Goal: Task Accomplishment & Management: Use online tool/utility

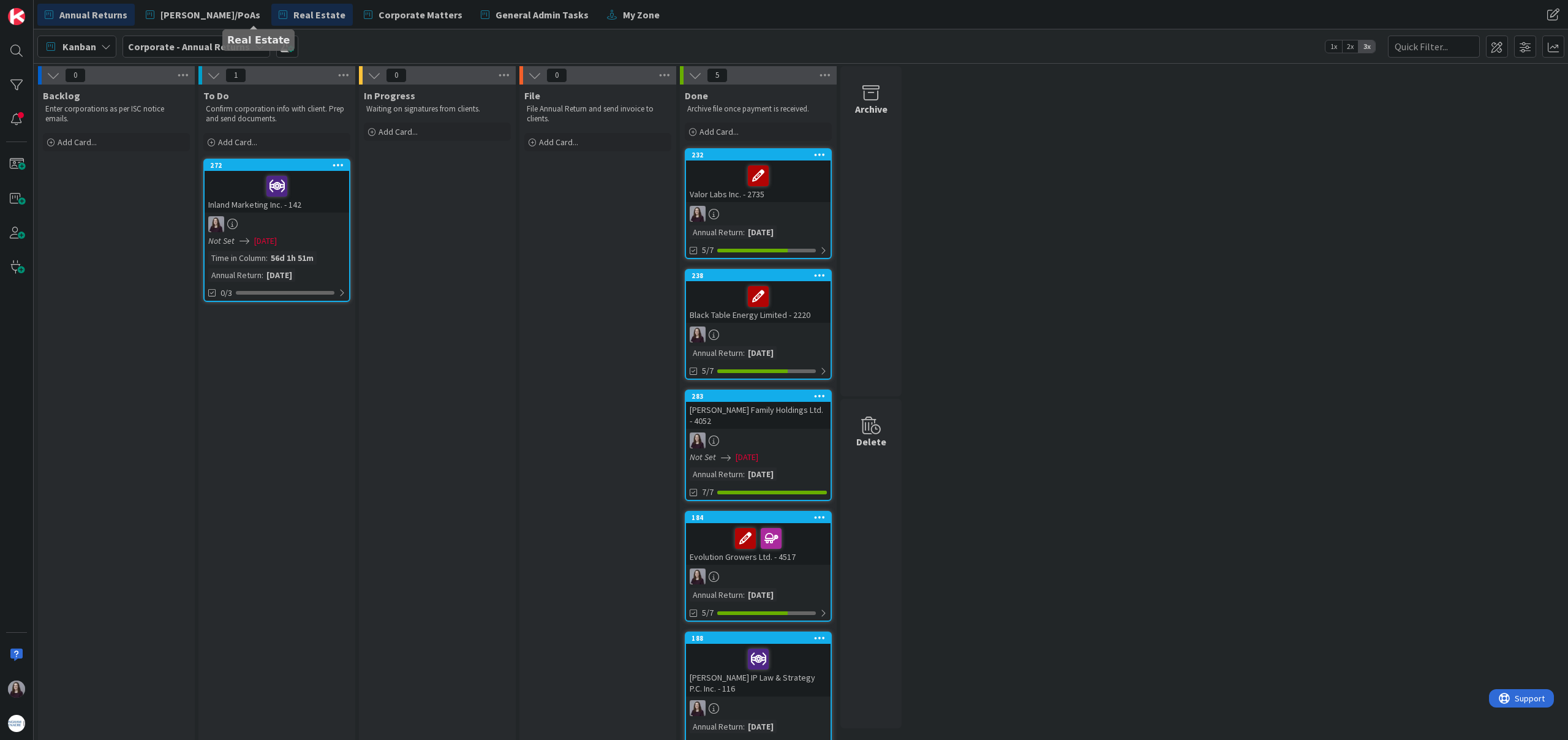
click at [294, 17] on span "Real Estate" at bounding box center [320, 14] width 52 height 15
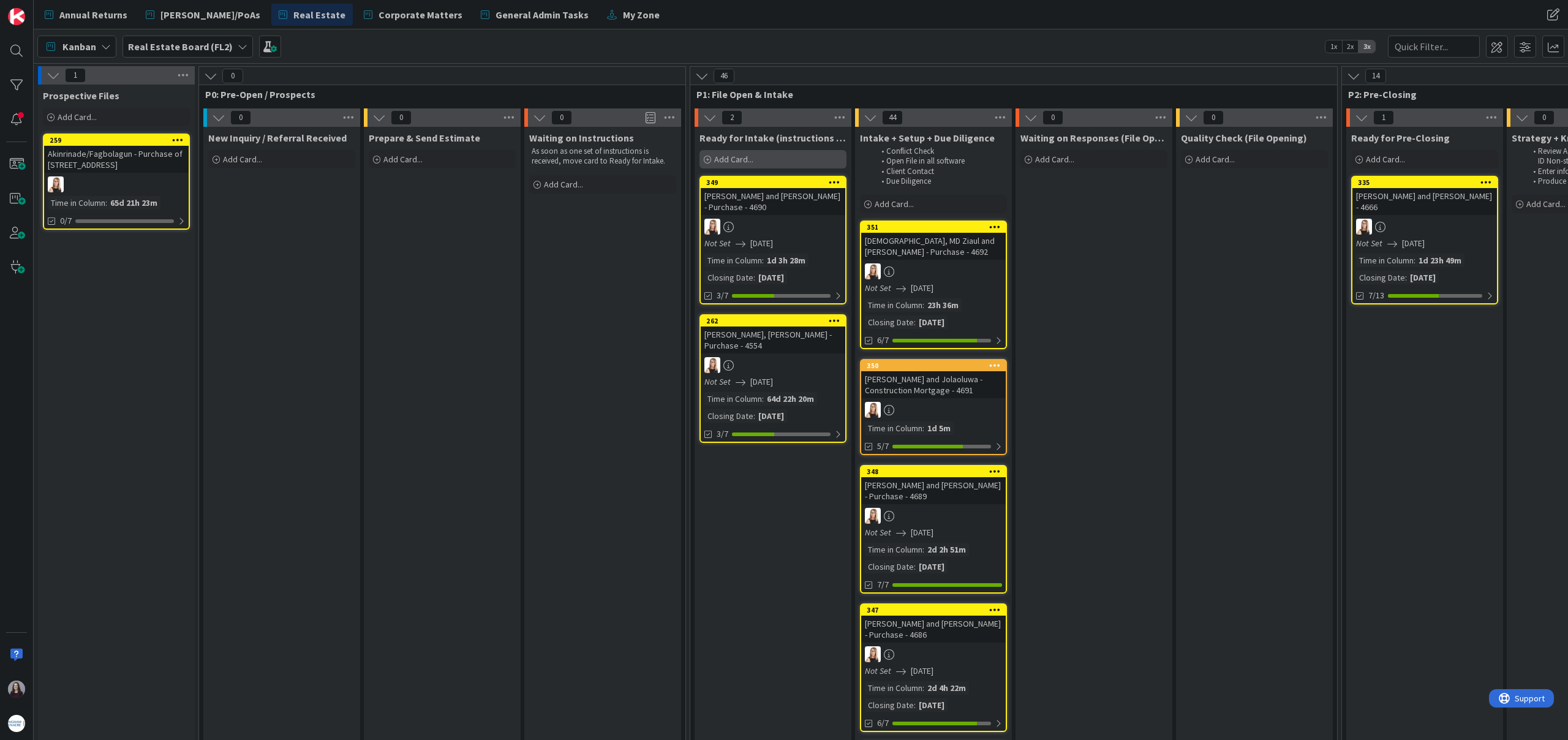
click at [764, 161] on div "Add Card..." at bounding box center [773, 159] width 147 height 18
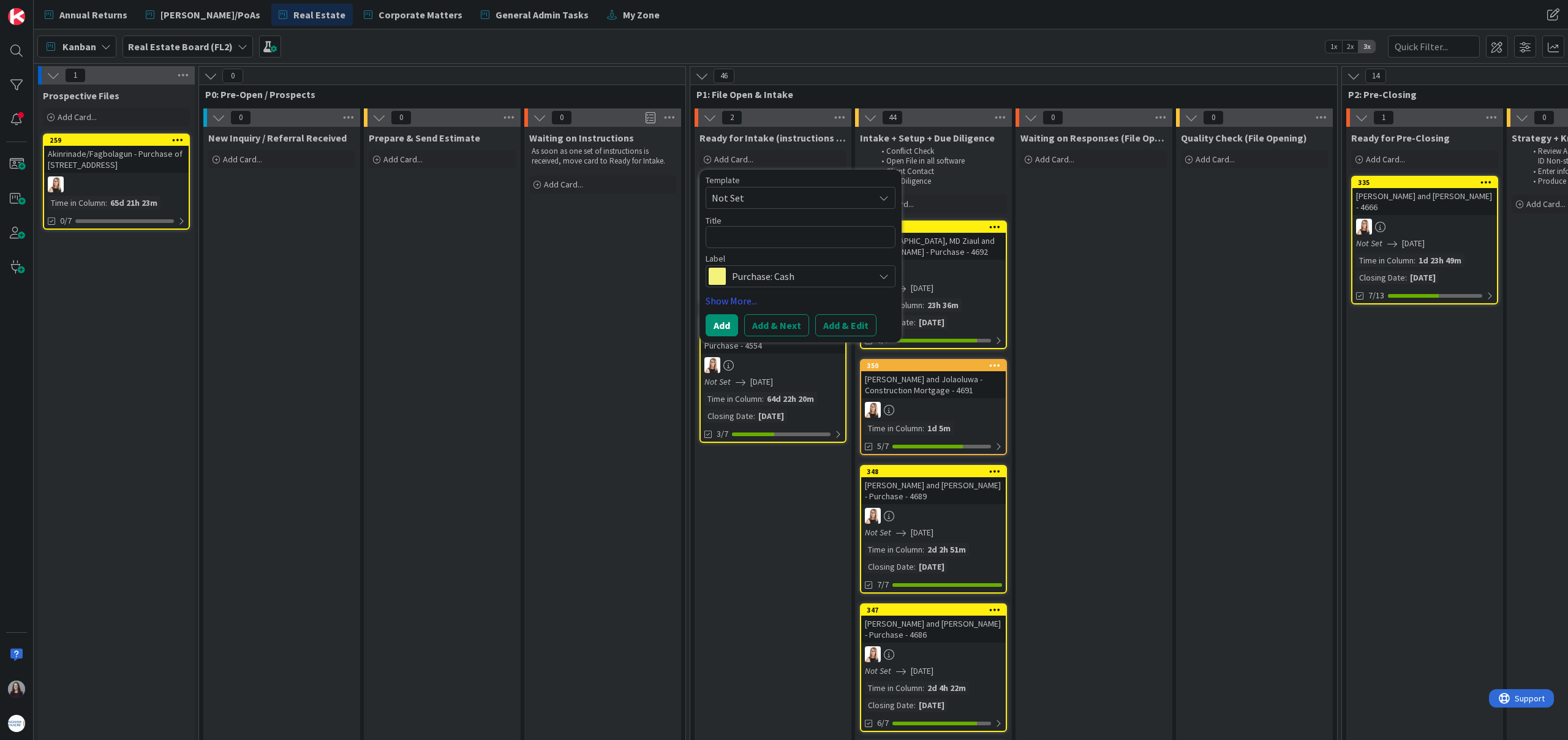
click at [865, 191] on span "Not Set" at bounding box center [788, 198] width 153 height 16
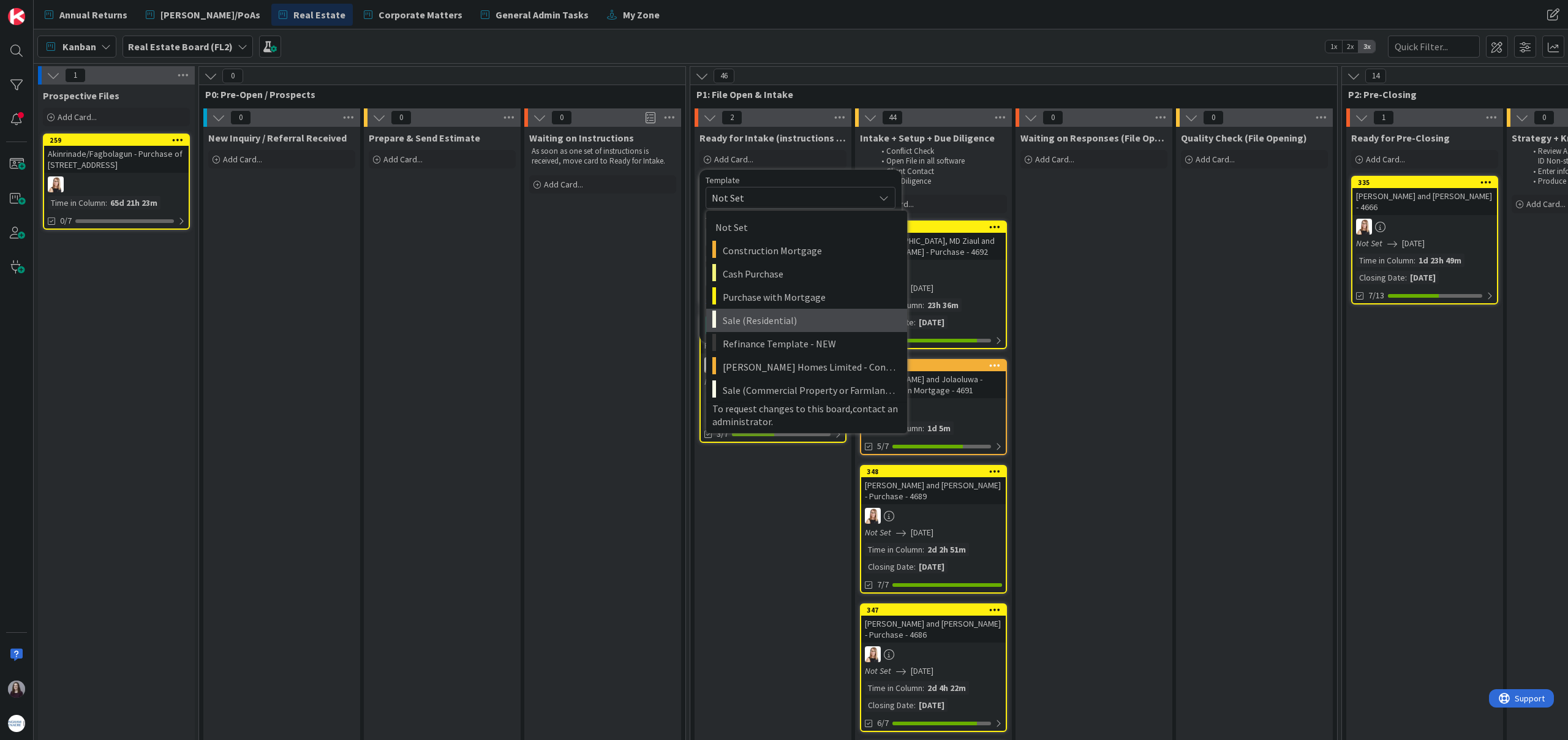
click at [833, 321] on span "Sale (Residential)" at bounding box center [811, 321] width 175 height 16
type textarea "x"
type textarea "Sale (Residential)"
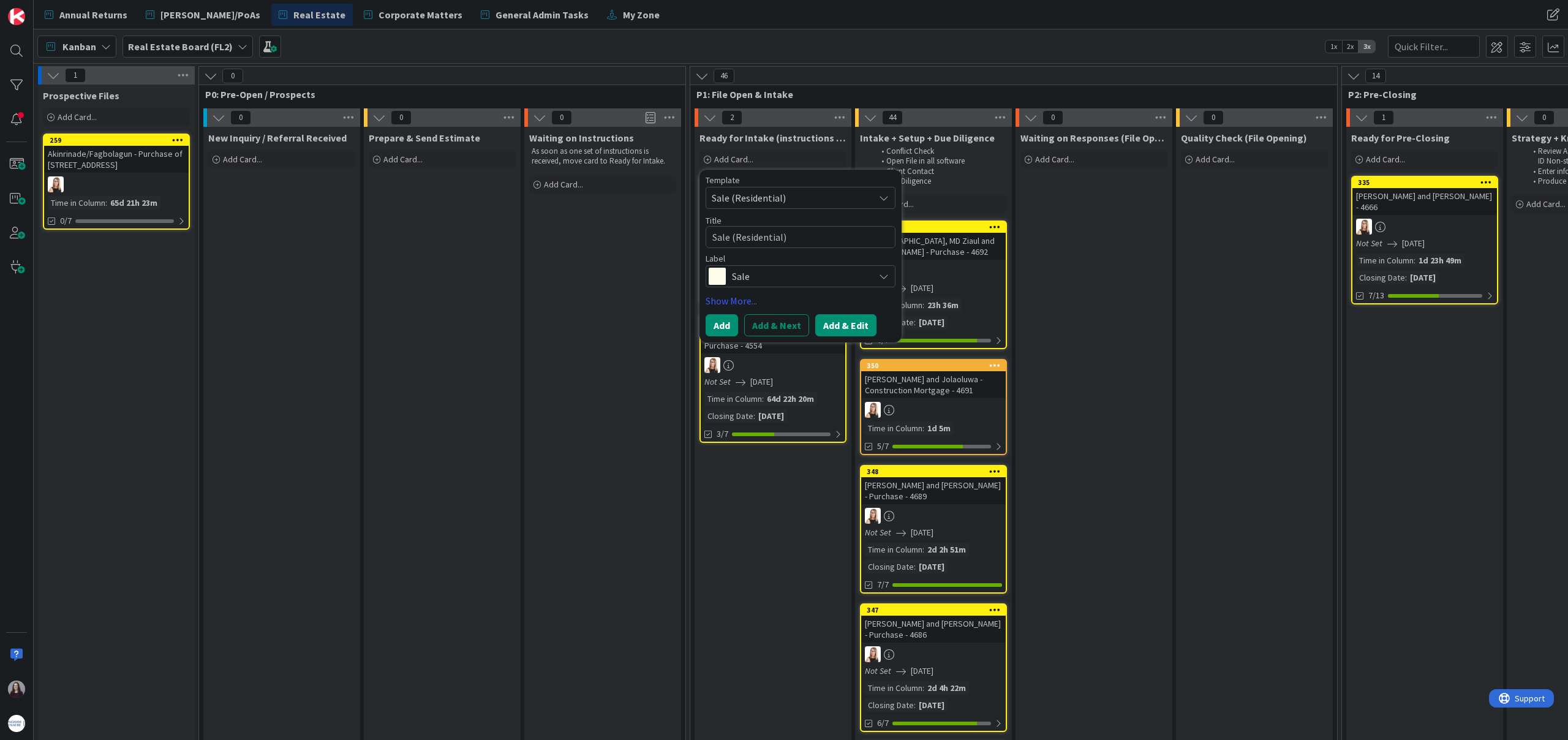
click at [834, 328] on button "Add & Edit" at bounding box center [845, 325] width 61 height 22
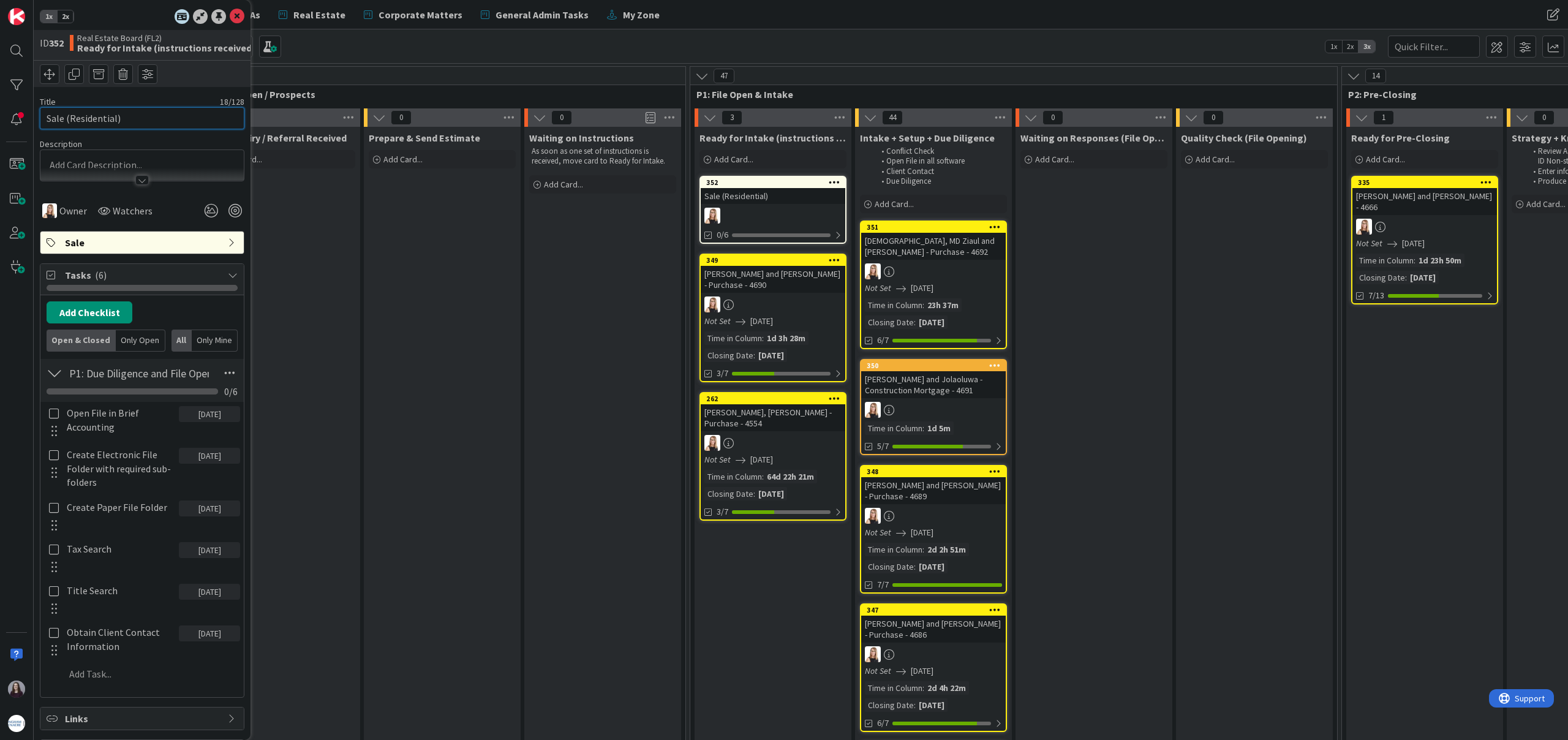
drag, startPoint x: 145, startPoint y: 121, endPoint x: 3, endPoint y: 121, distance: 142.0
click at [0, 116] on div "1x 2x ID 352 Real Estate Board (FL2) Ready for Intake (instructions received) T…" at bounding box center [17, 370] width 34 height 740
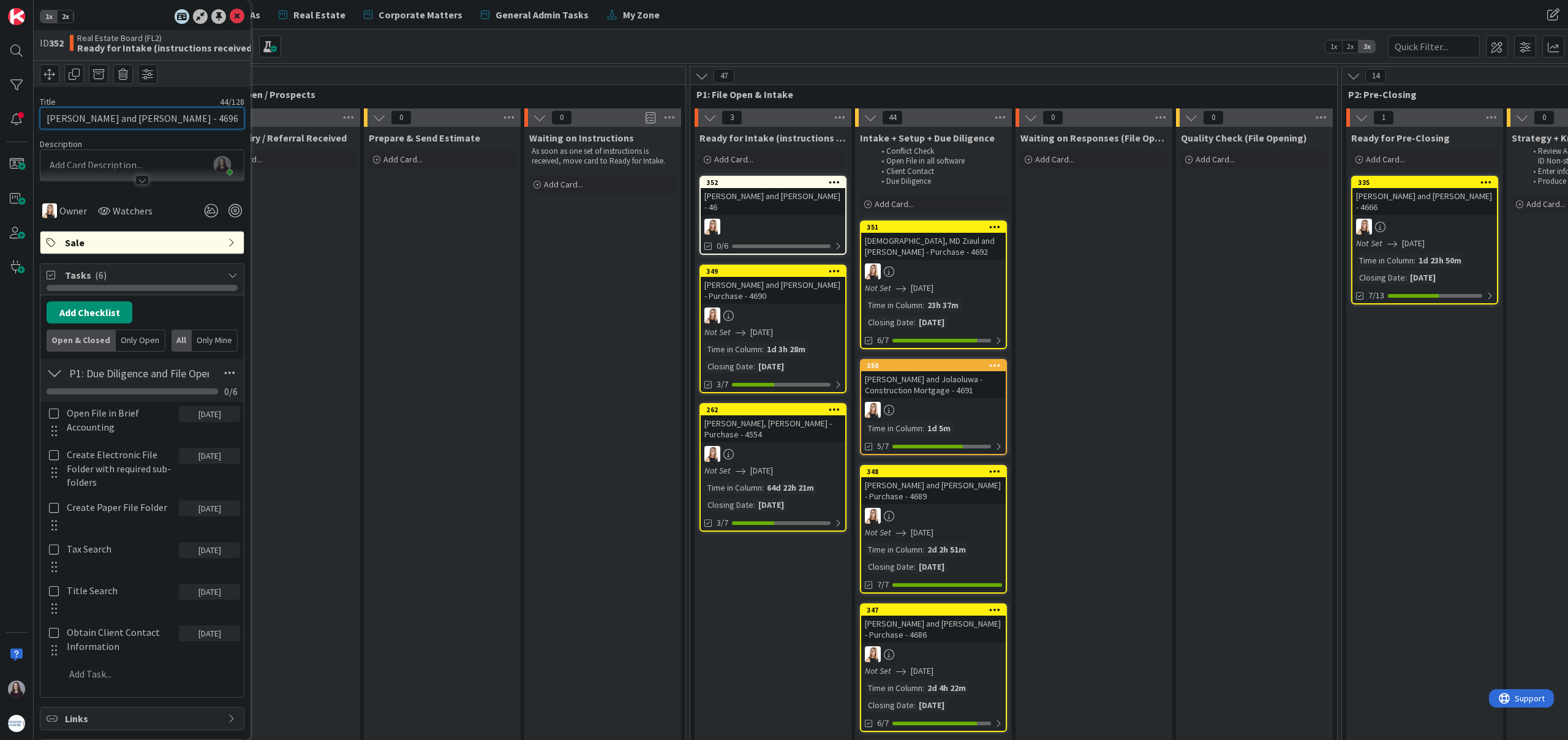
type input "[PERSON_NAME] and [PERSON_NAME] - 4696"
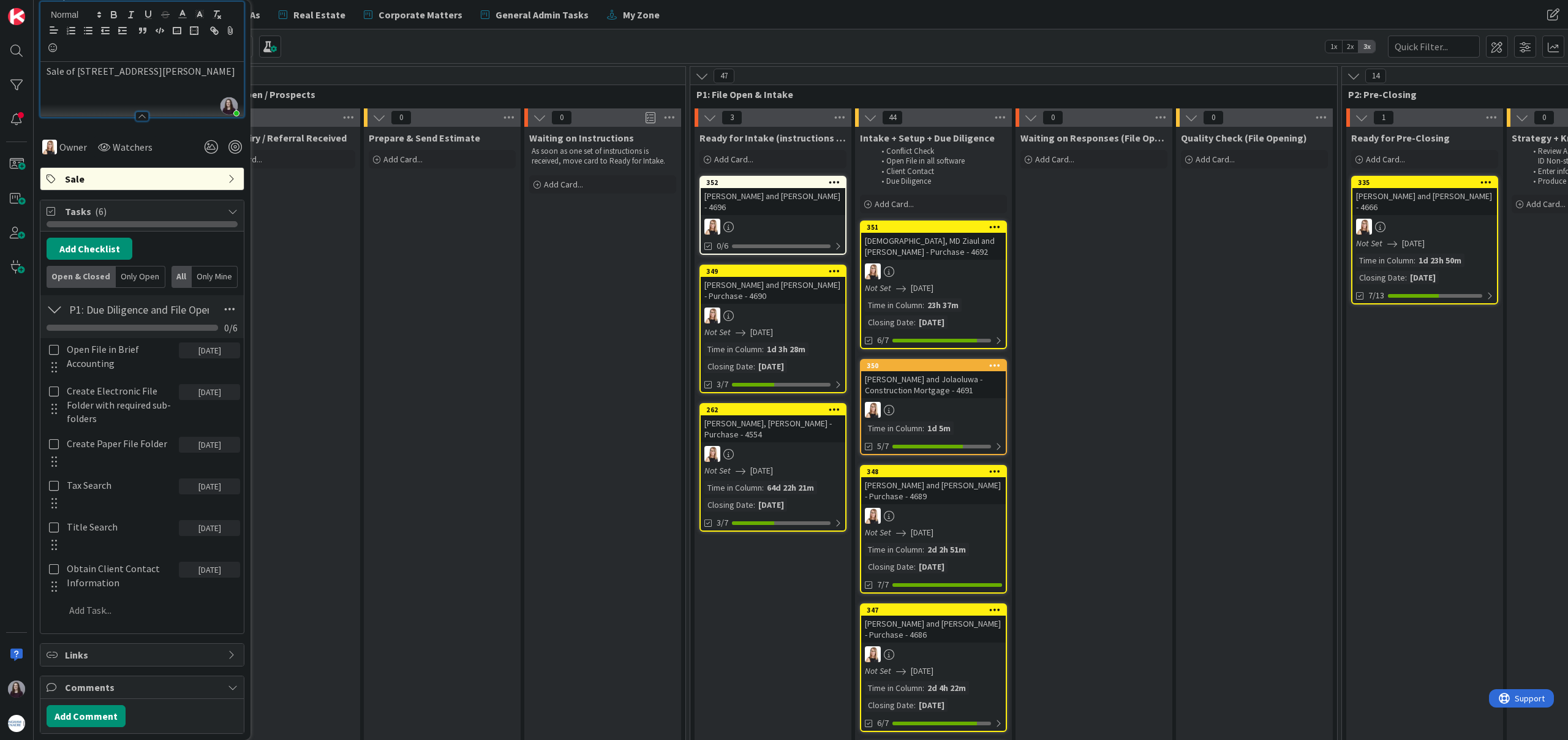
scroll to position [150, 0]
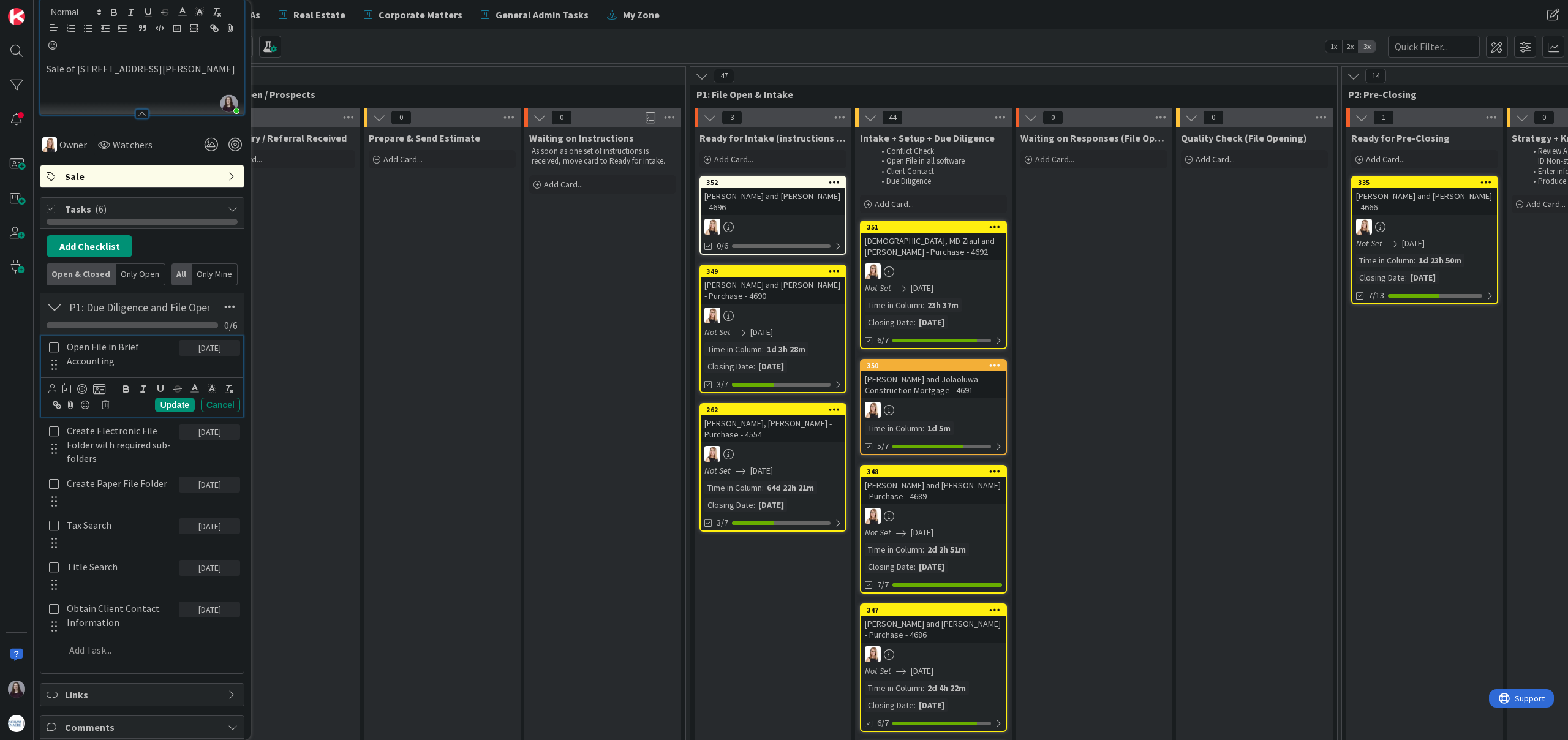
click at [52, 350] on icon at bounding box center [54, 347] width 14 height 11
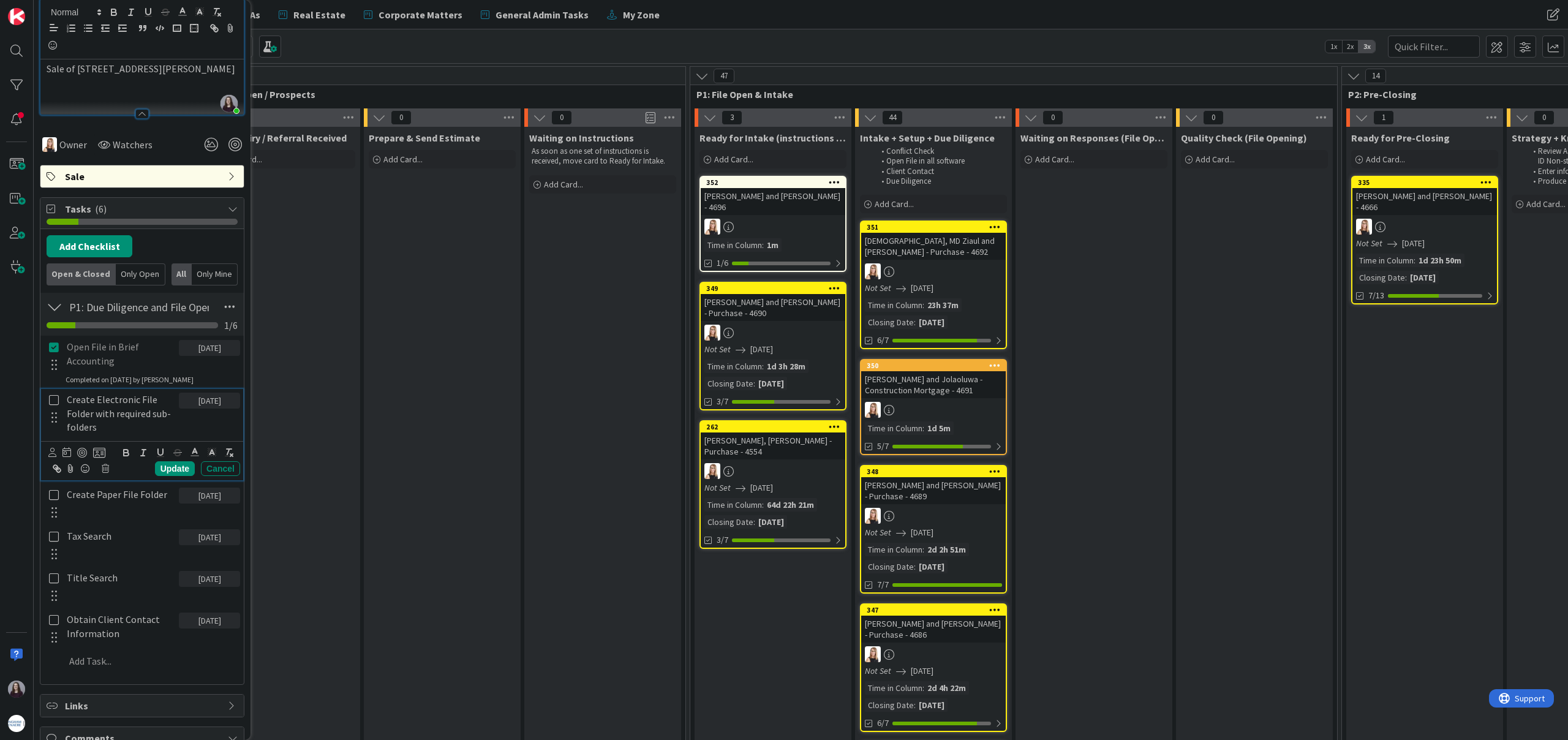
click at [53, 399] on icon at bounding box center [54, 399] width 14 height 11
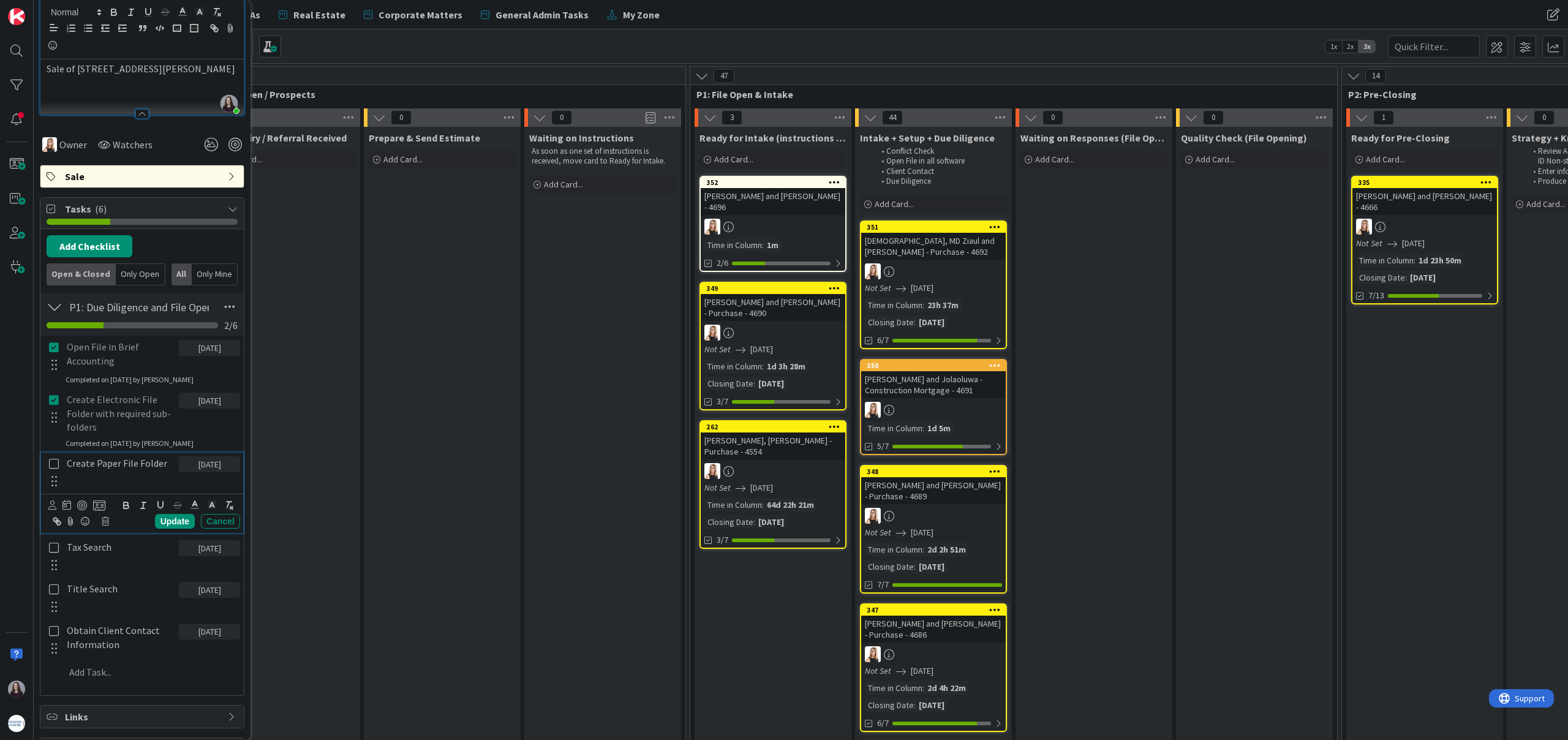
click at [52, 462] on icon at bounding box center [54, 463] width 14 height 11
click at [54, 517] on icon at bounding box center [54, 516] width 14 height 11
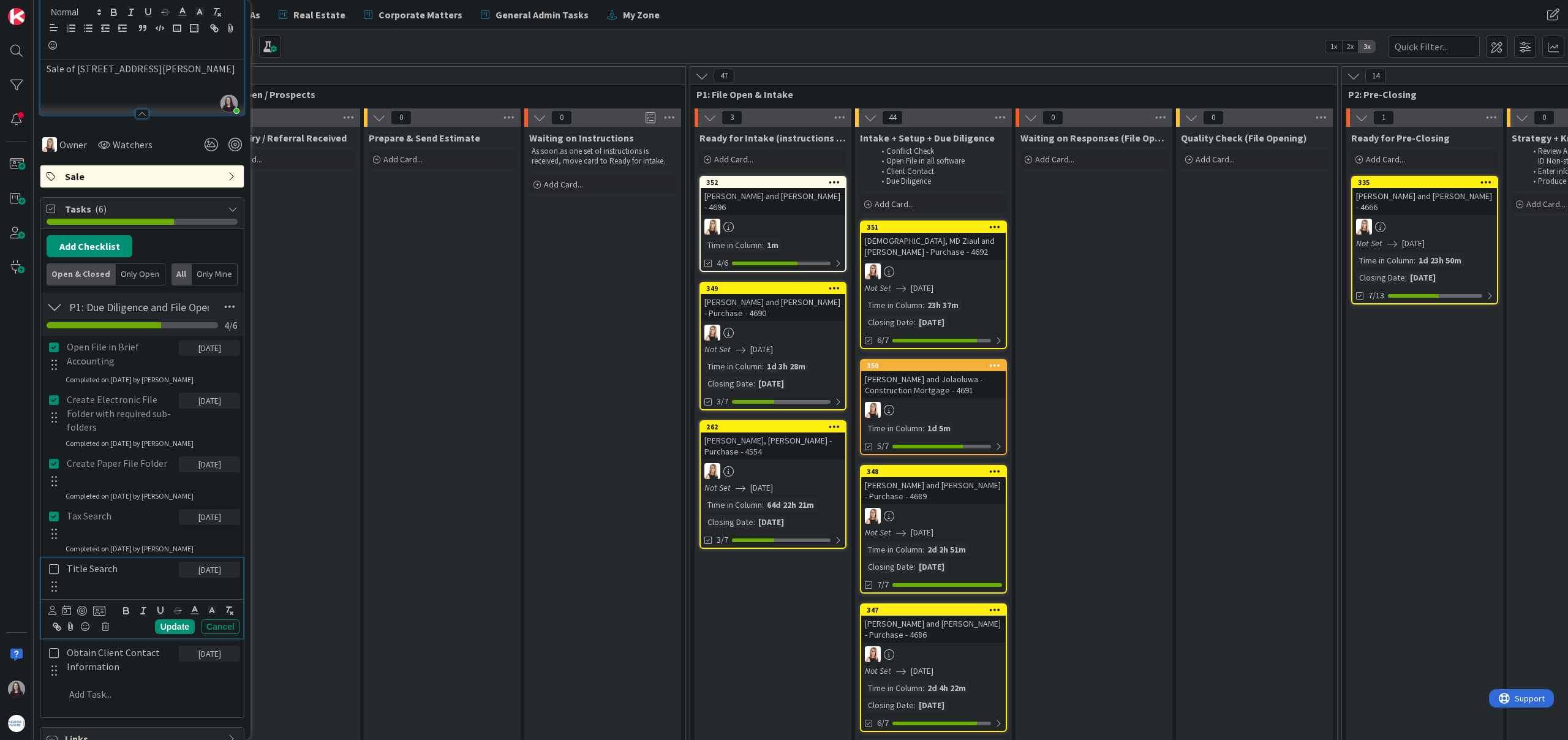
click at [54, 568] on icon at bounding box center [54, 569] width 14 height 11
click at [54, 622] on icon at bounding box center [54, 621] width 14 height 11
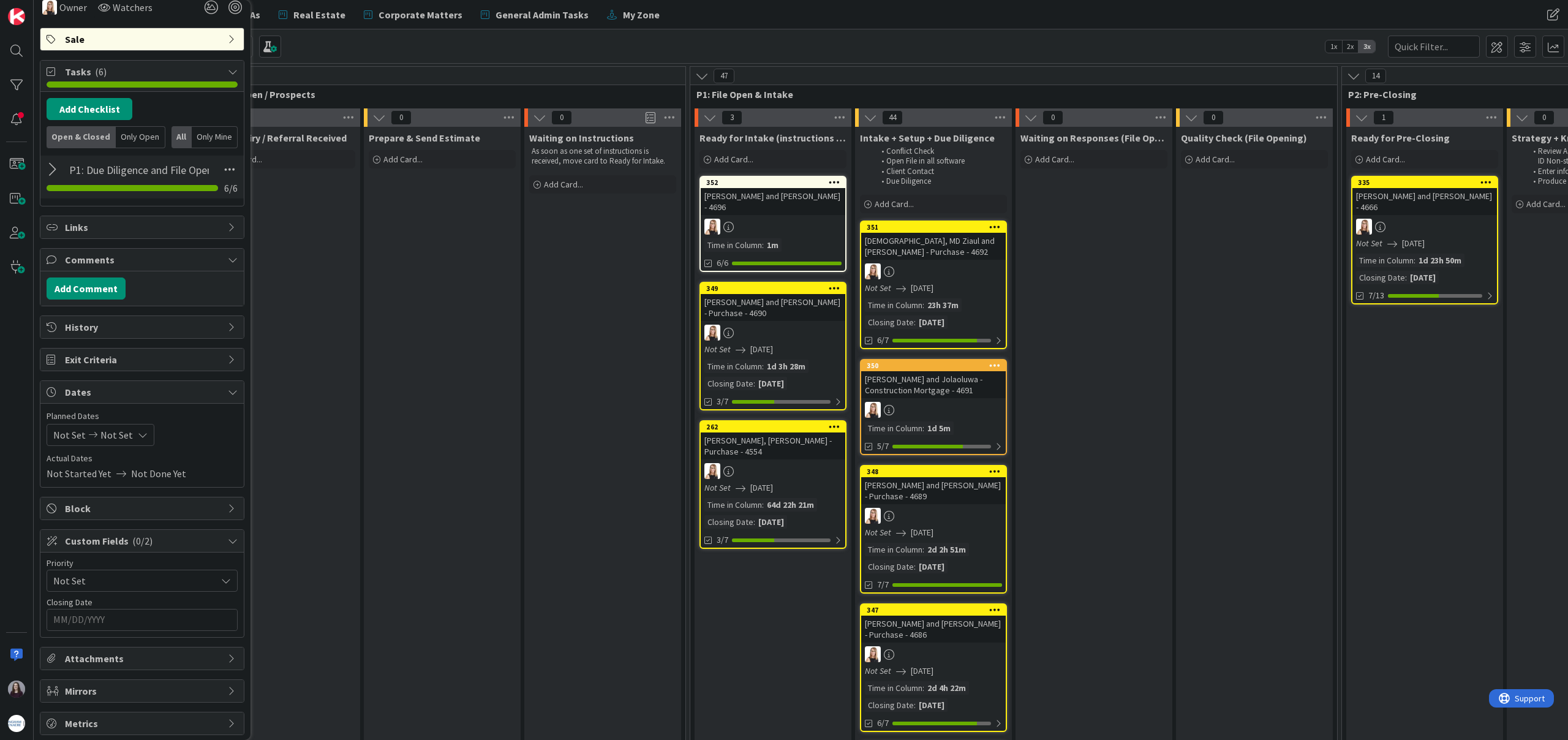
scroll to position [292, 0]
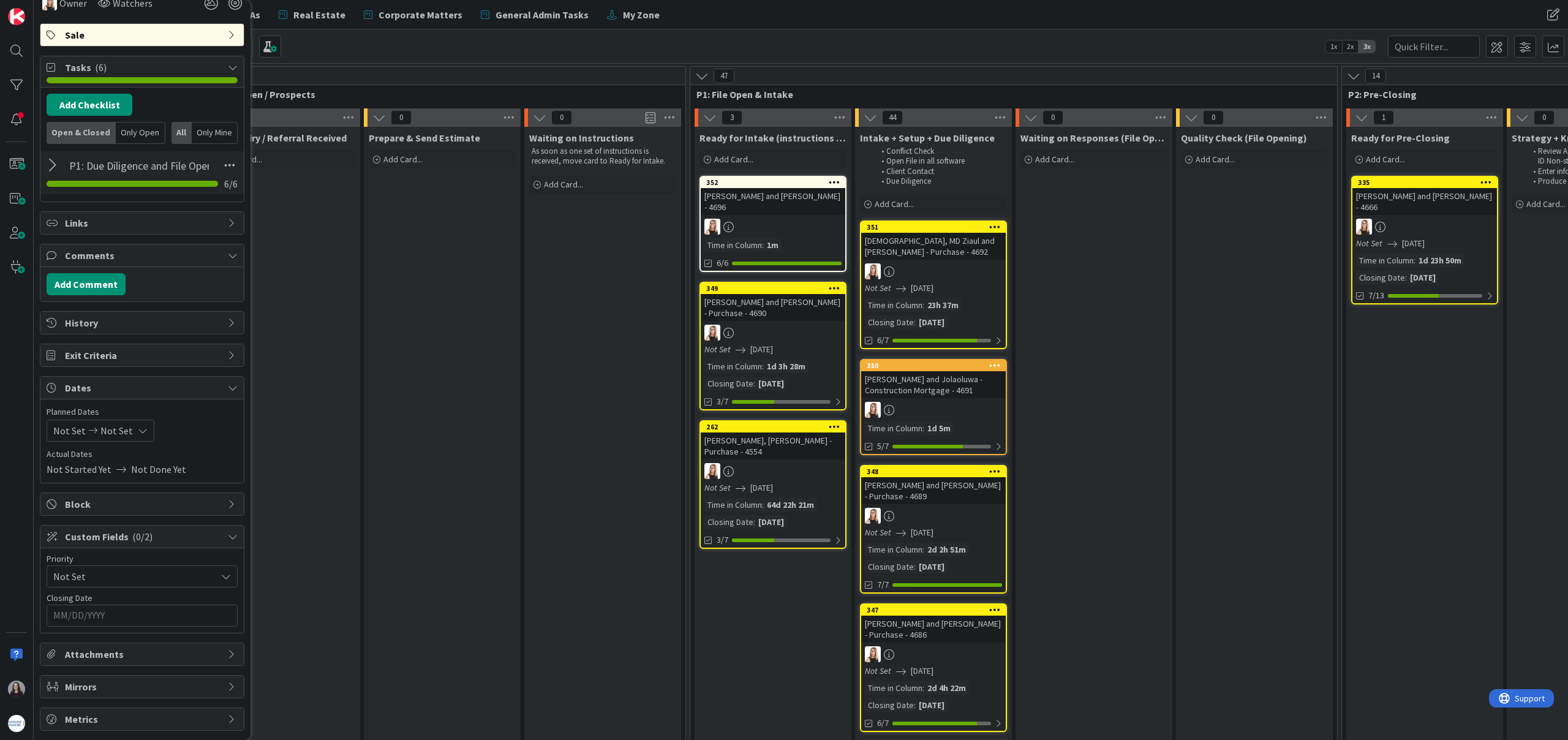
click at [137, 426] on icon at bounding box center [142, 430] width 10 height 10
click at [191, 610] on td "29" at bounding box center [192, 607] width 24 height 23
type input "[DATE]"
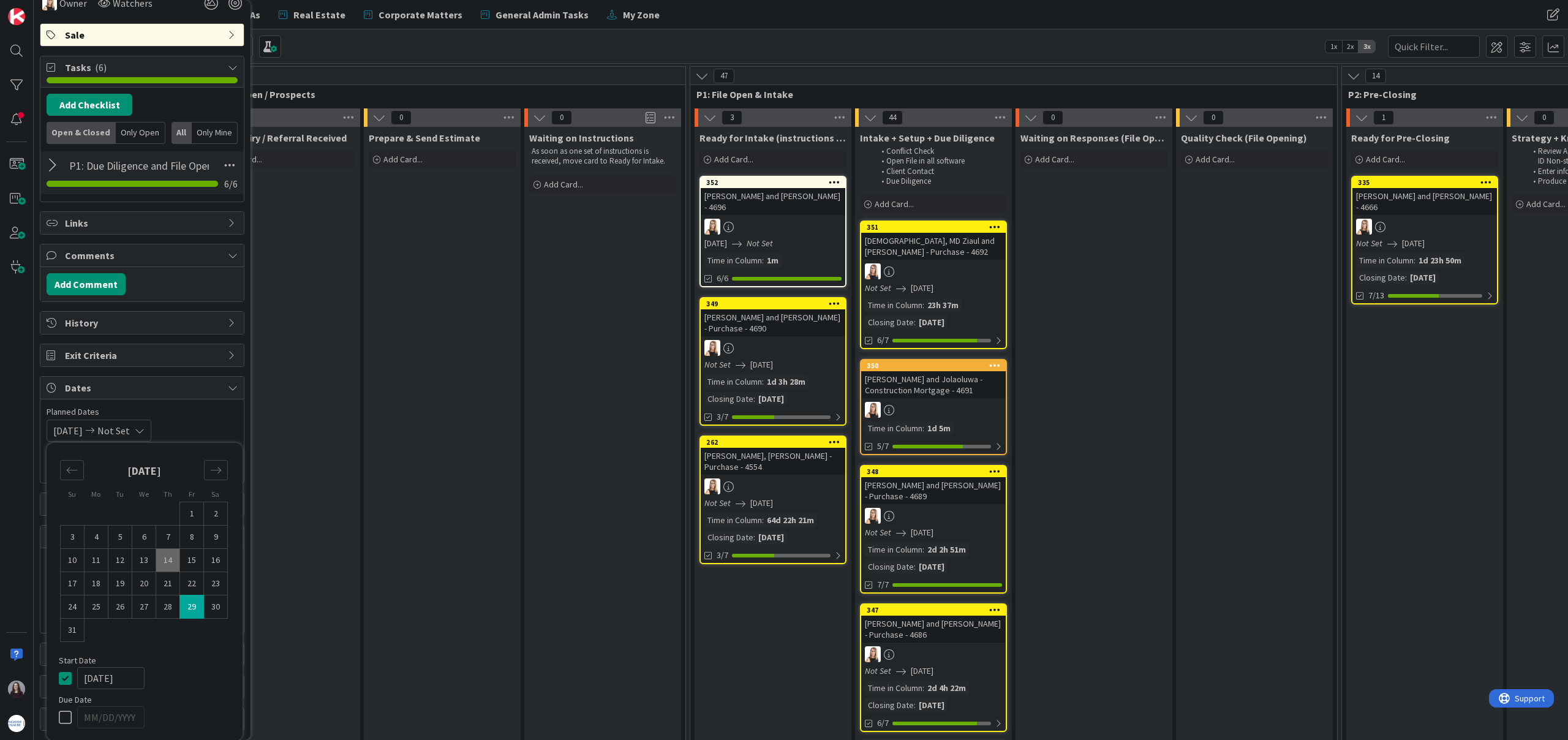
click at [66, 680] on icon at bounding box center [68, 677] width 18 height 15
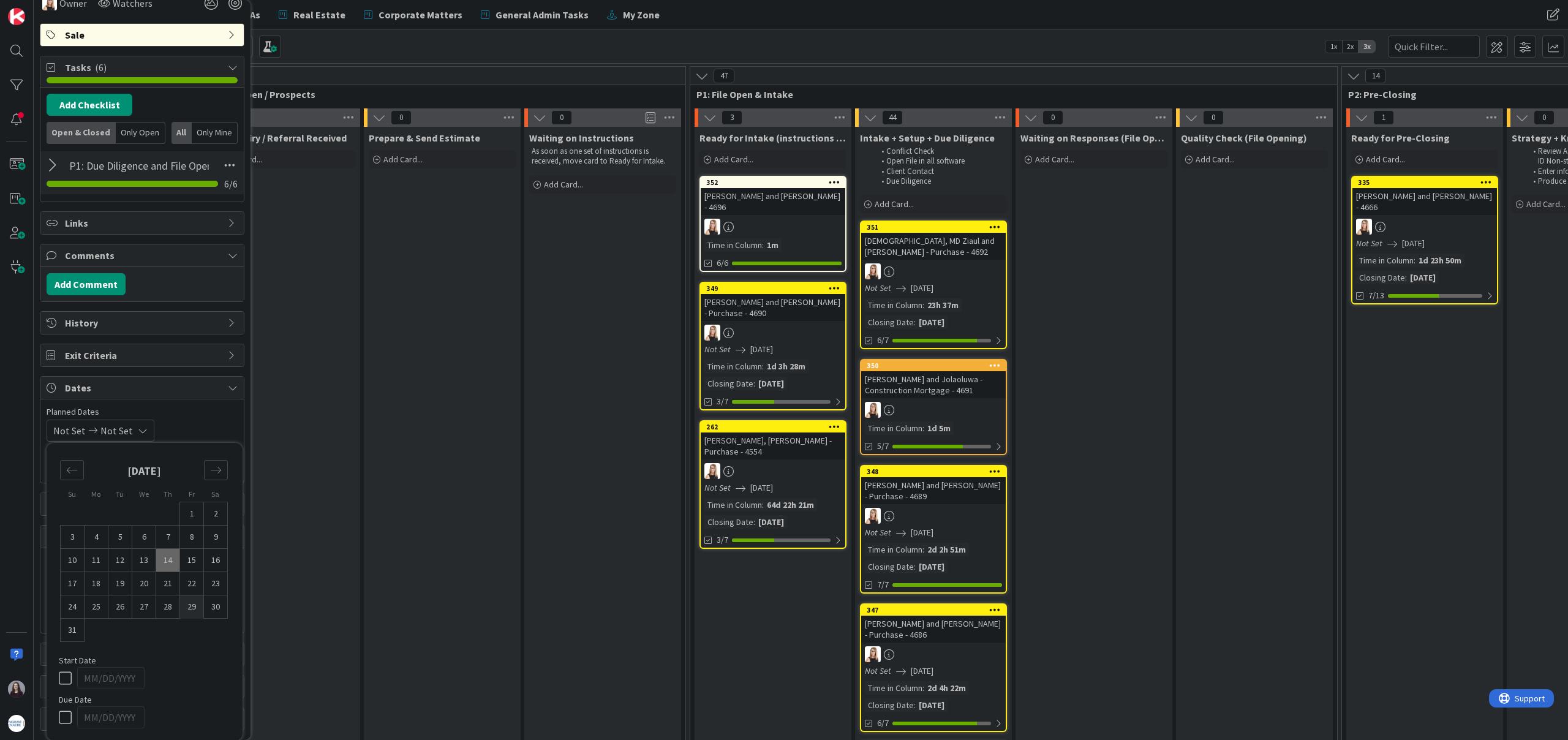
click at [191, 610] on td "29" at bounding box center [192, 607] width 24 height 23
type input "[DATE]"
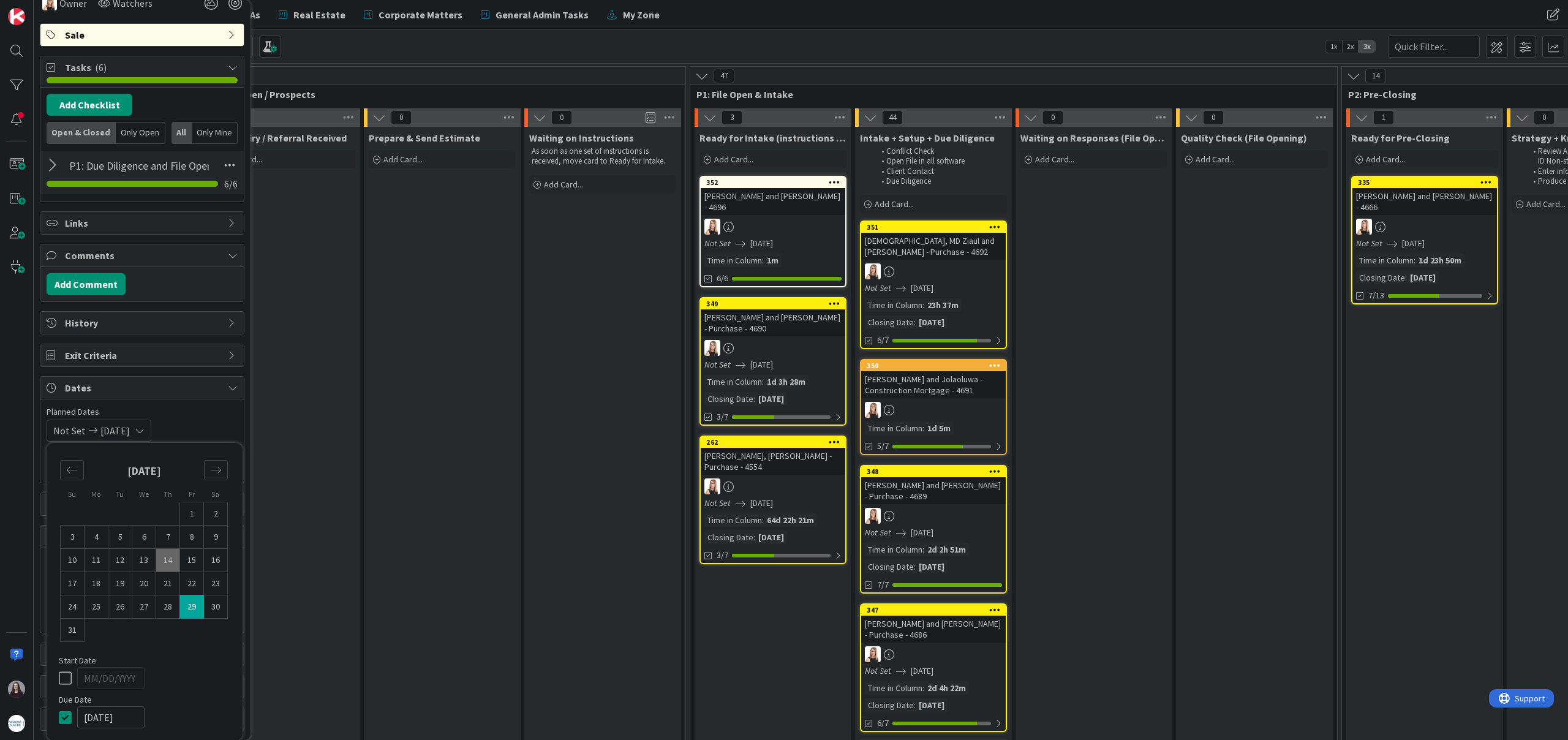
click at [207, 428] on div "Not Set [DATE] Su Mo Tu We Th Fr Sa [DATE] 1 2 3 4 5 6 7 8 9 10 11 12 13 14 15 …" at bounding box center [142, 430] width 191 height 22
click at [153, 615] on input "MM/DD/YYYY" at bounding box center [141, 615] width 177 height 21
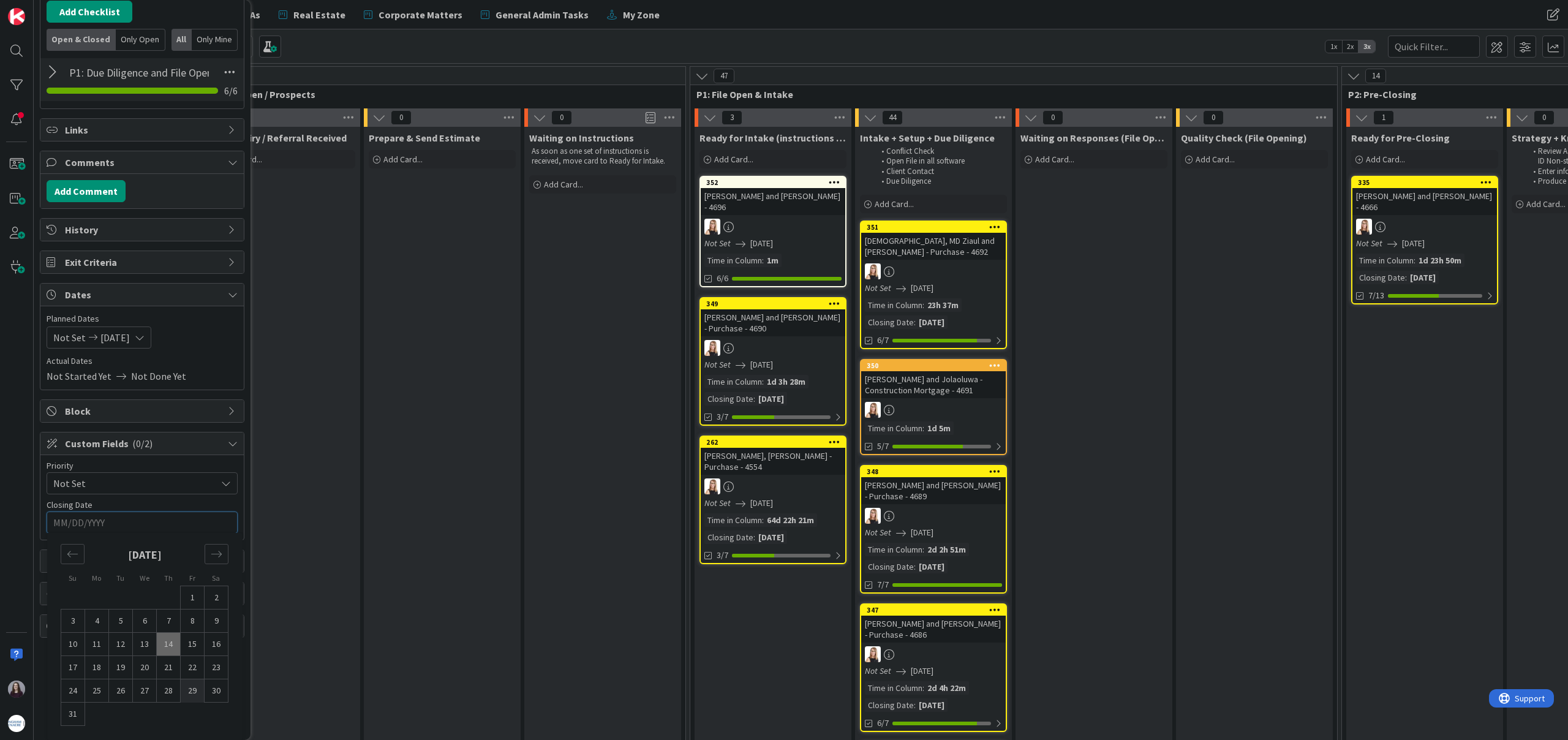
click at [193, 689] on td "29" at bounding box center [192, 690] width 24 height 23
type input "[DATE]"
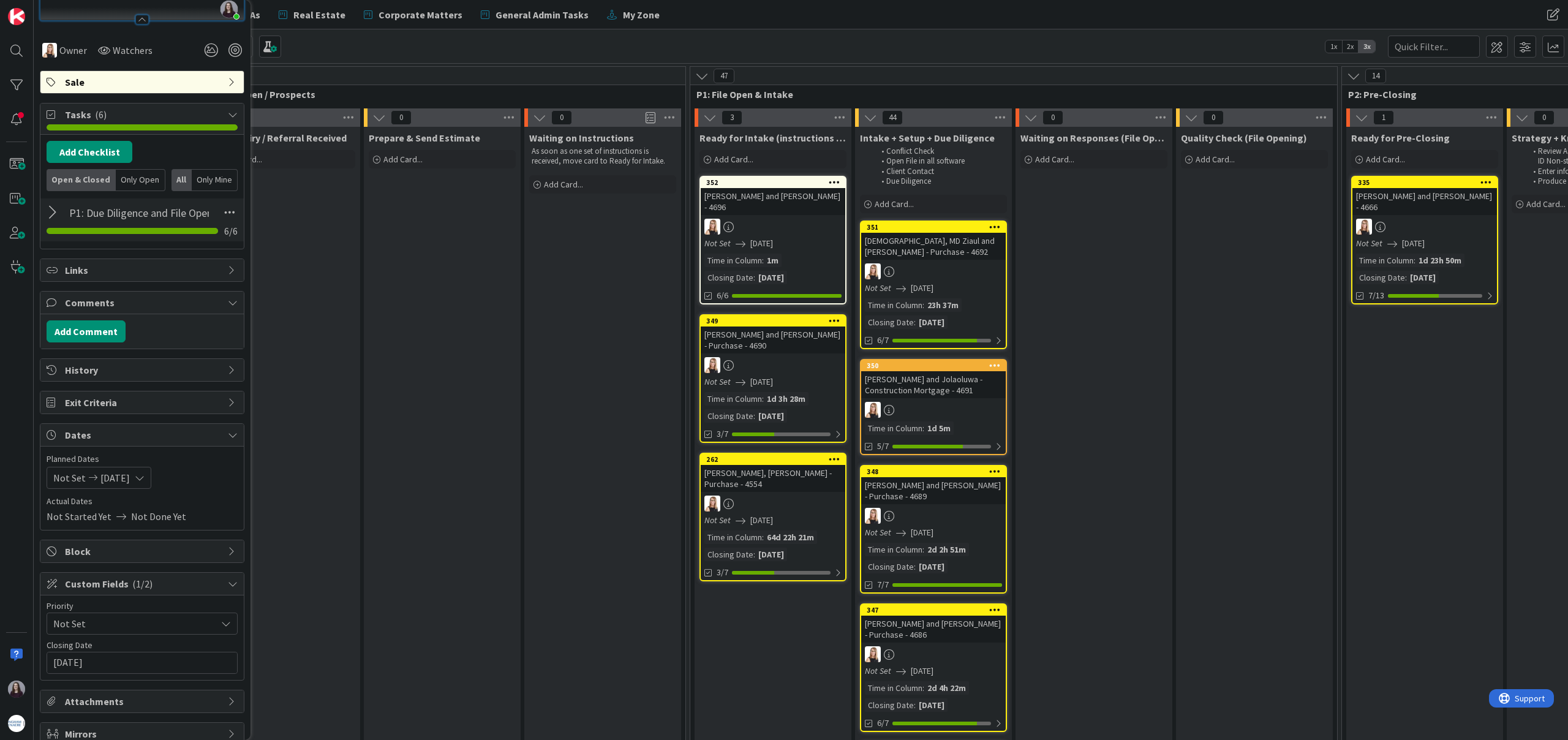
scroll to position [0, 0]
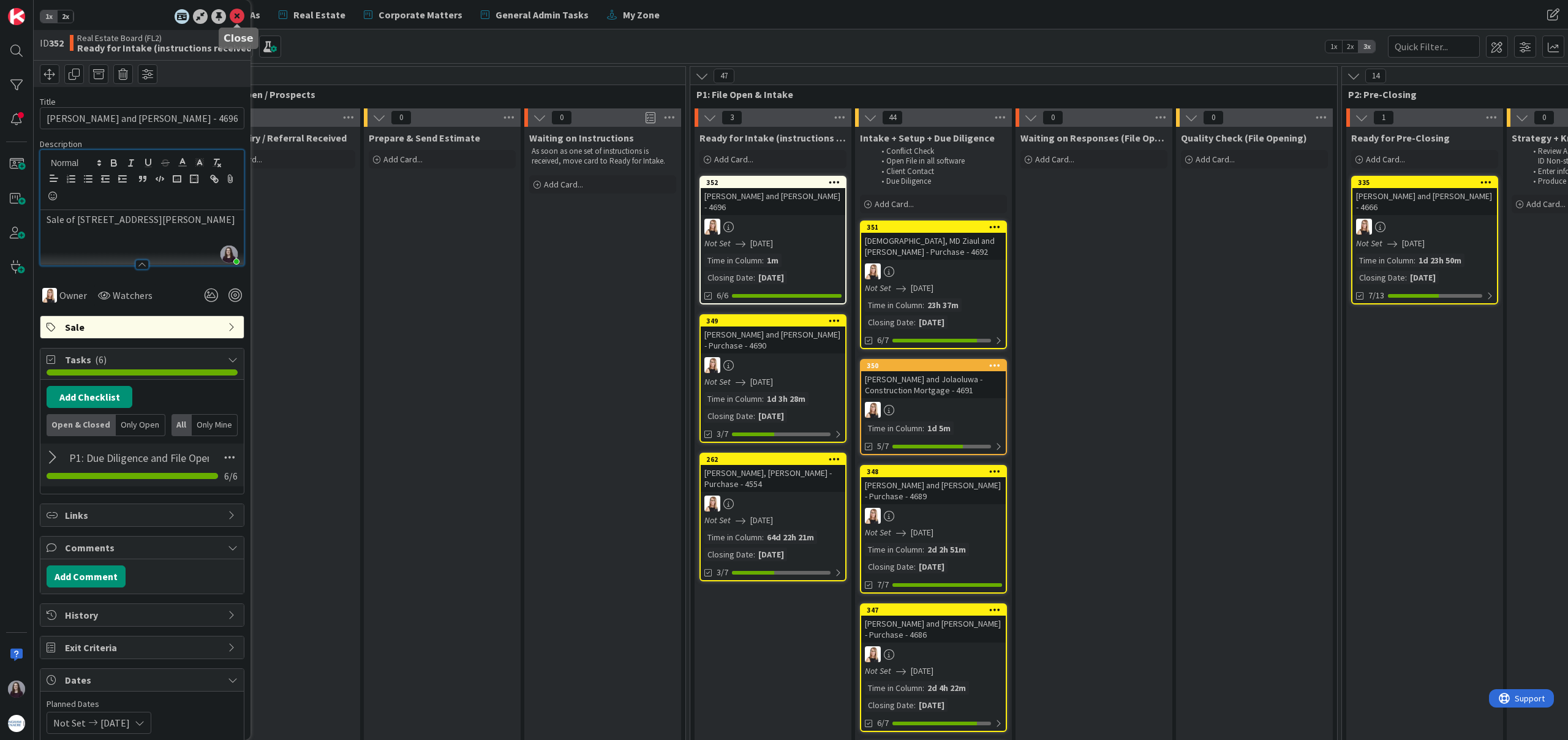
click at [238, 17] on icon at bounding box center [237, 16] width 15 height 15
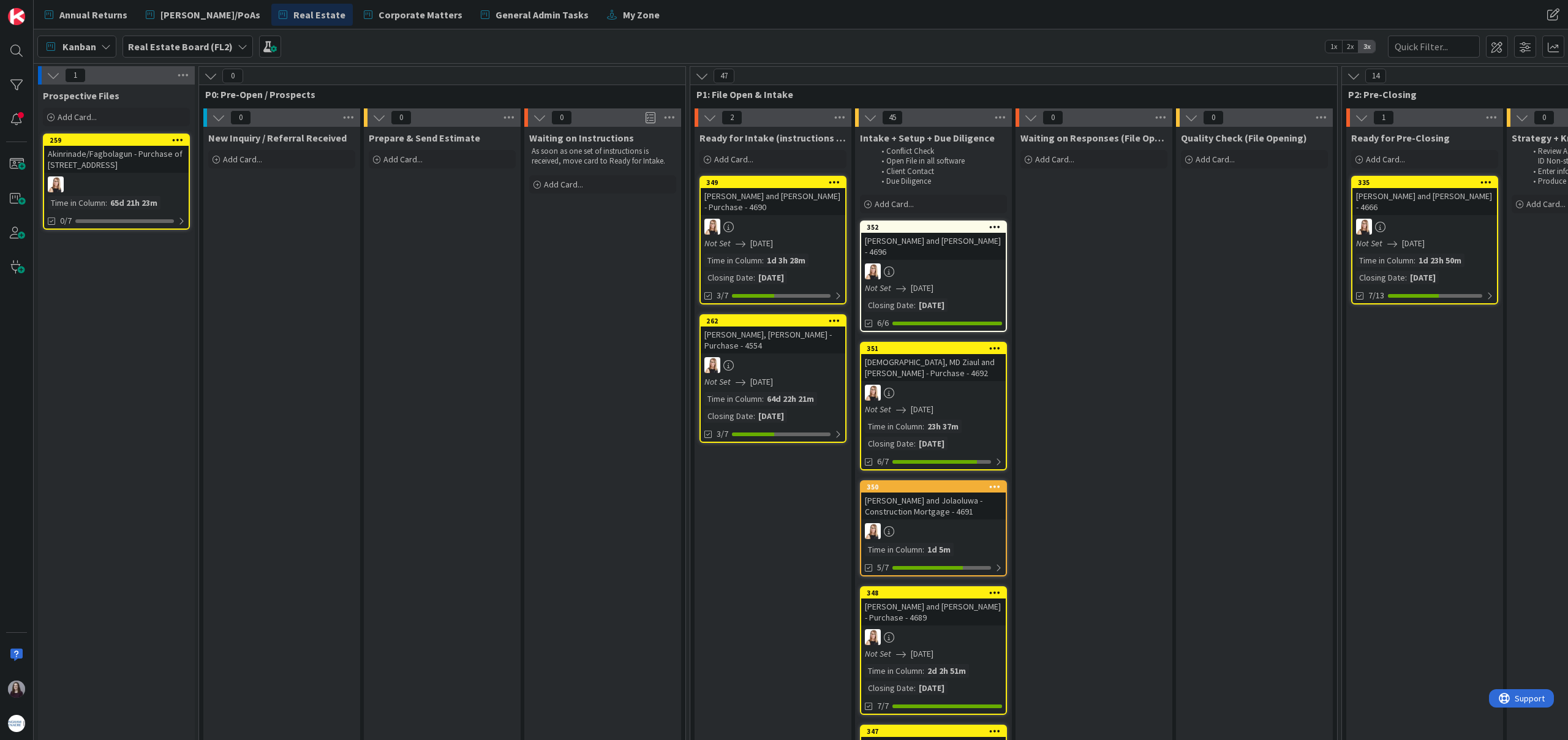
drag, startPoint x: 745, startPoint y: 182, endPoint x: 697, endPoint y: 9, distance: 179.5
